Goal: Check status: Check status

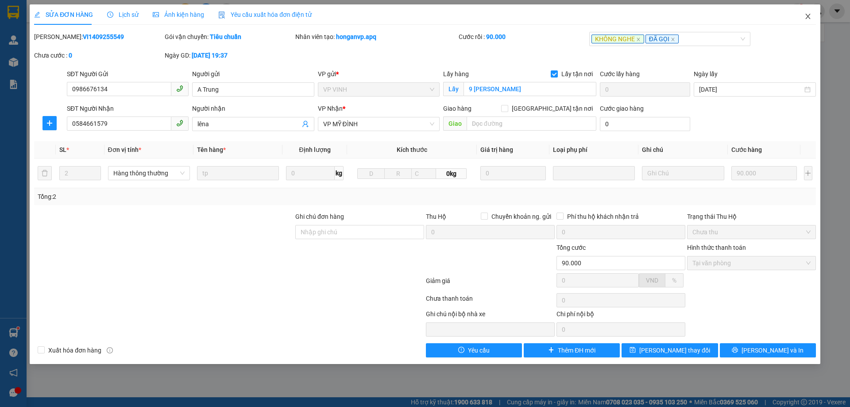
click at [809, 15] on icon "close" at bounding box center [808, 16] width 7 height 7
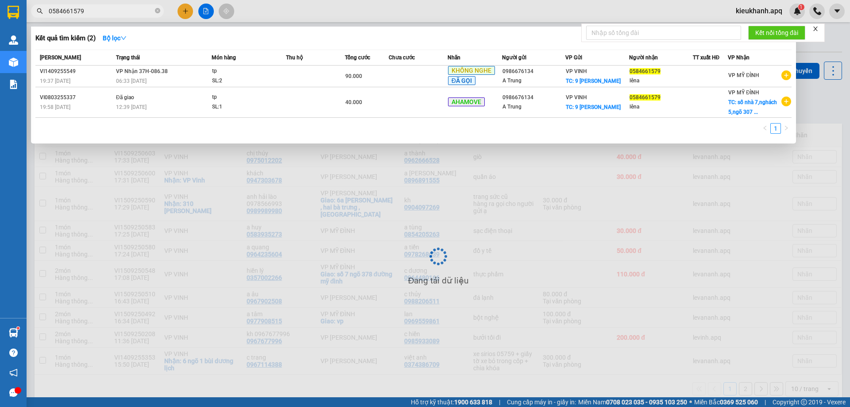
click at [84, 10] on input "0584661579" at bounding box center [101, 11] width 105 height 10
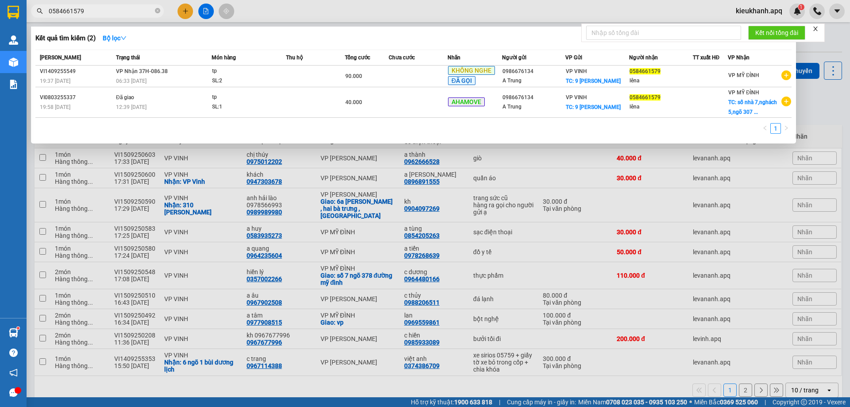
paste input "84631589"
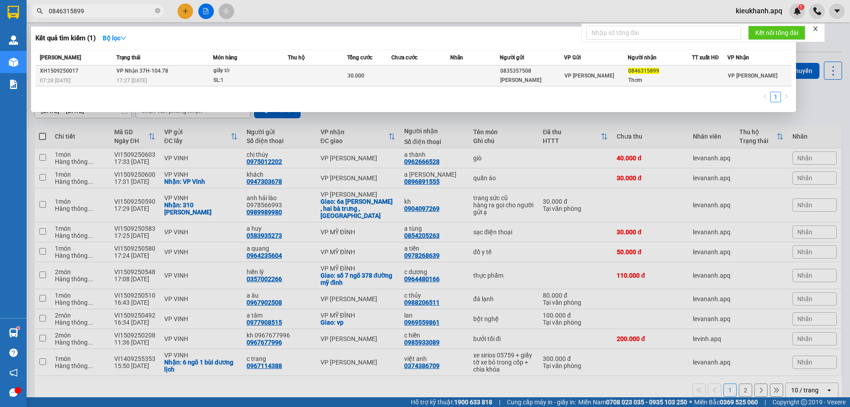
type input "0846315899"
click at [162, 81] on div "17:27 [DATE]" at bounding box center [164, 81] width 96 height 10
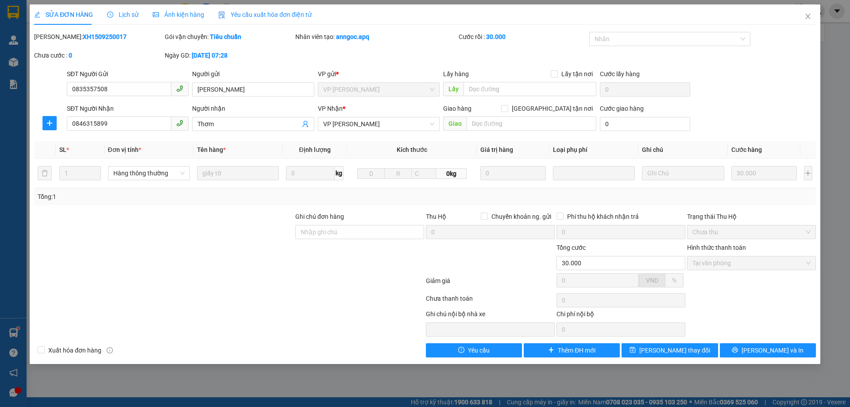
click at [128, 16] on span "Lịch sử" at bounding box center [122, 14] width 31 height 7
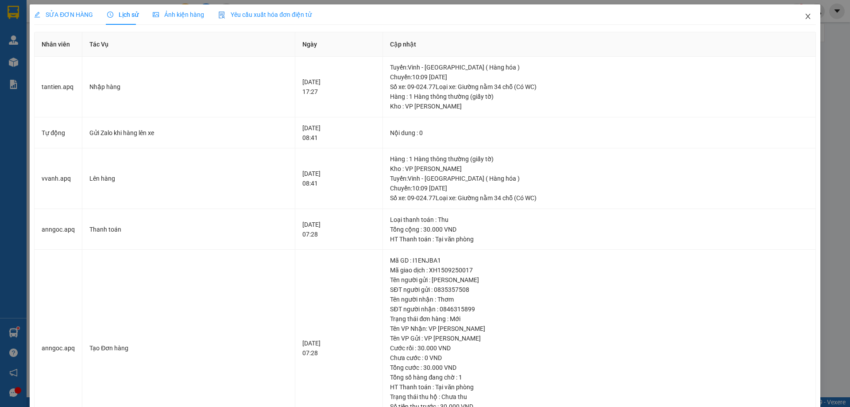
click at [805, 18] on icon "close" at bounding box center [808, 16] width 7 height 7
